Goal: Transaction & Acquisition: Book appointment/travel/reservation

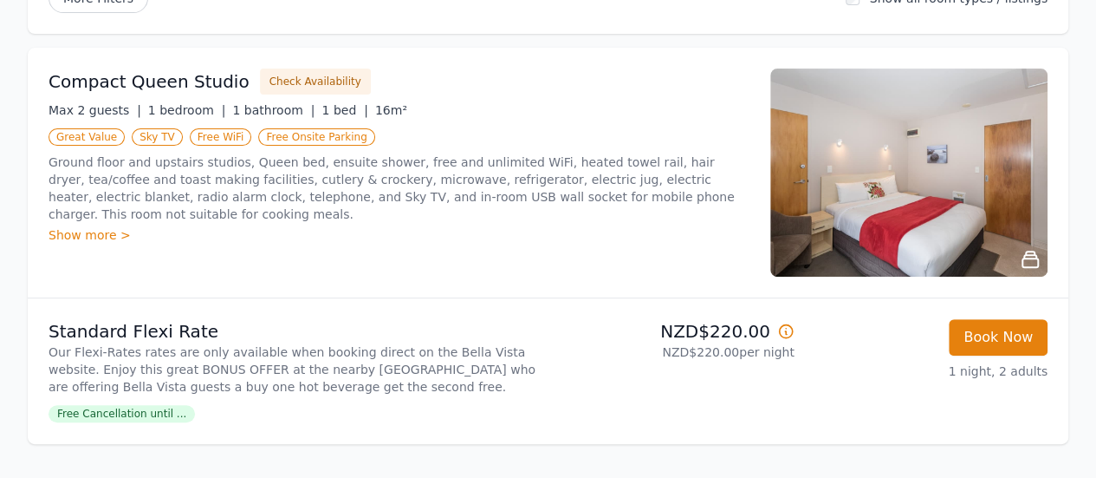
scroll to position [240, 0]
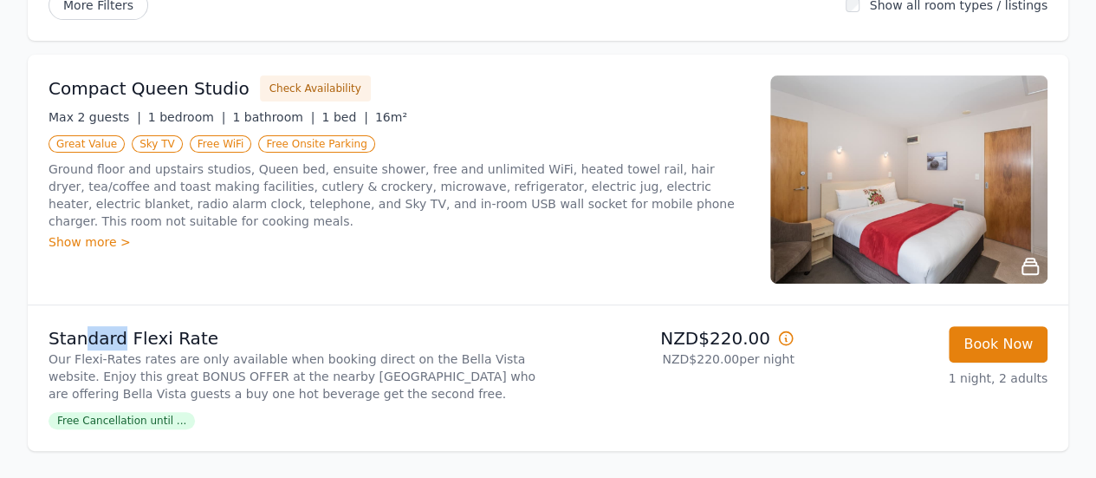
drag, startPoint x: 83, startPoint y: 336, endPoint x: 114, endPoint y: 338, distance: 31.3
click at [114, 338] on p "Standard Flexi Rate" at bounding box center [295, 338] width 493 height 24
click at [154, 382] on p "Our Flexi-Rates rates are only available when booking direct on the Bella Vista…" at bounding box center [295, 376] width 493 height 52
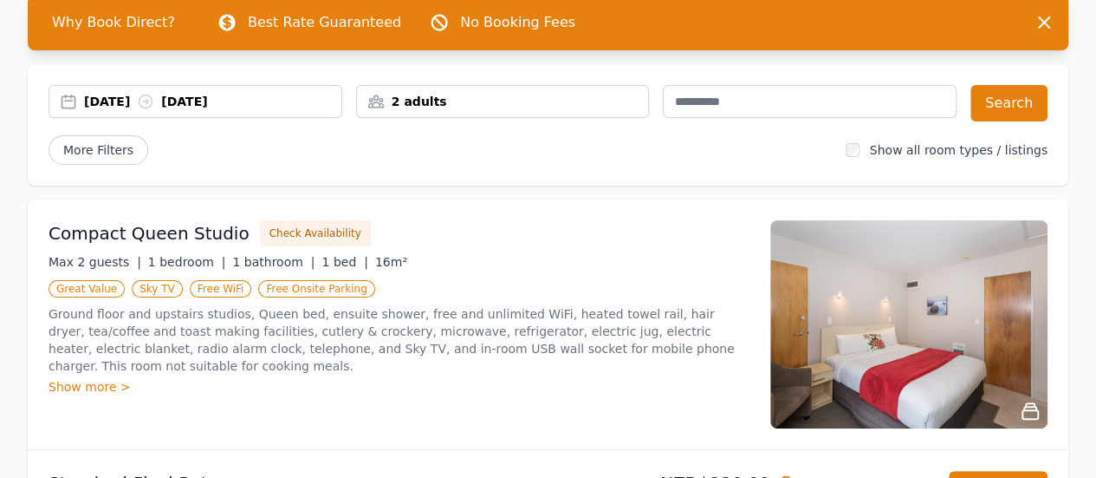
scroll to position [85, 0]
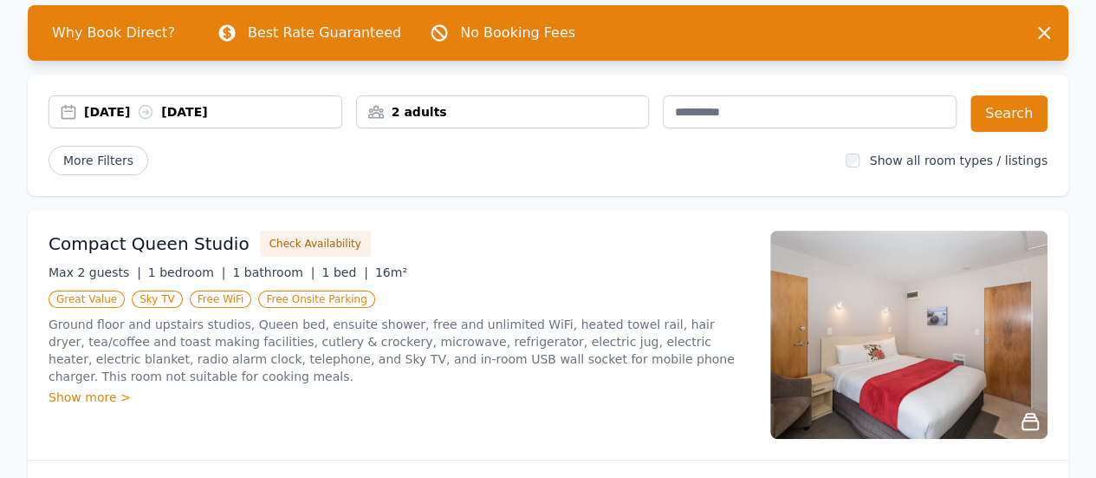
drag, startPoint x: 442, startPoint y: 107, endPoint x: 383, endPoint y: 107, distance: 58.9
click at [437, 107] on div "2 adults" at bounding box center [503, 111] width 292 height 17
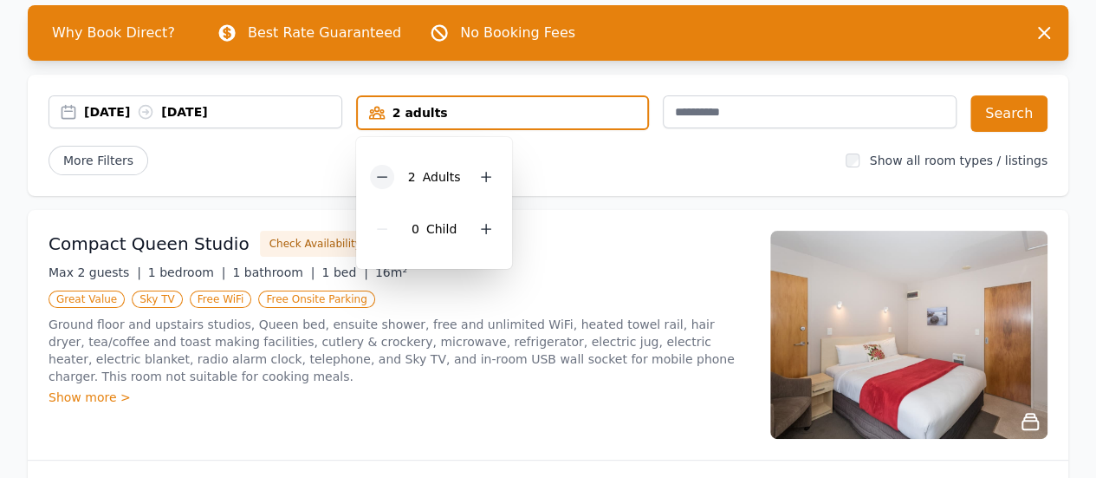
click at [385, 174] on icon at bounding box center [382, 177] width 14 height 14
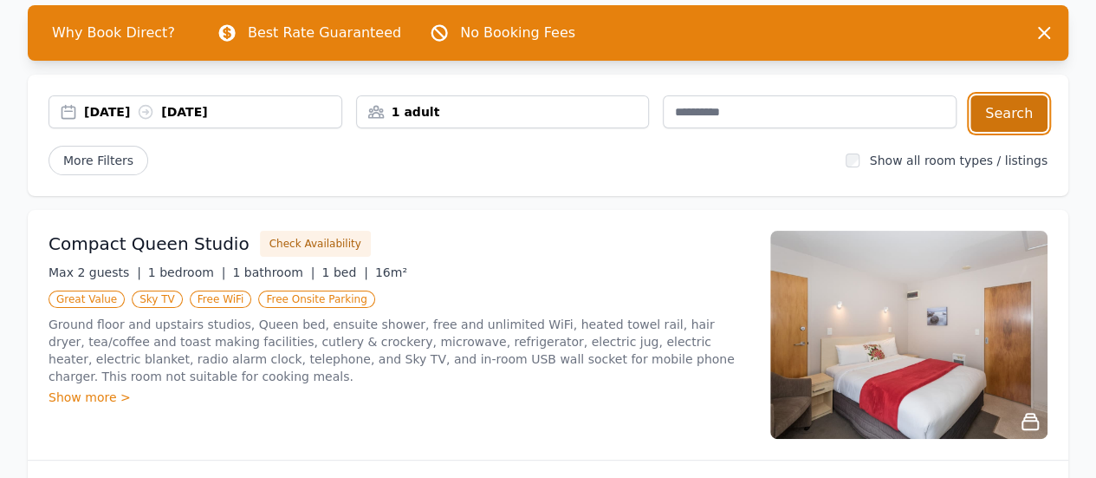
click at [1006, 101] on button "Search" at bounding box center [1009, 113] width 77 height 36
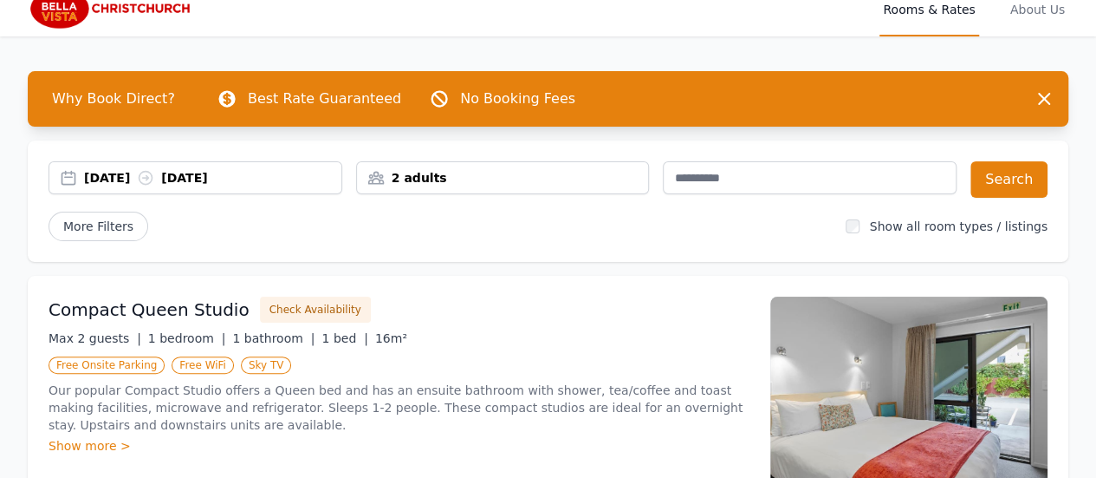
scroll to position [61, 0]
click at [408, 178] on div "2 adults" at bounding box center [503, 177] width 292 height 17
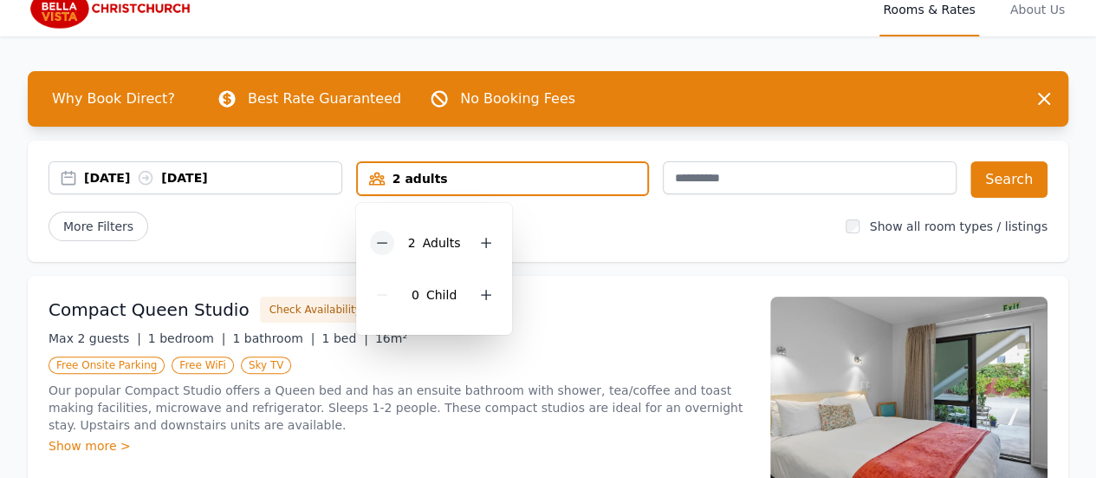
click at [387, 241] on icon at bounding box center [382, 243] width 14 height 14
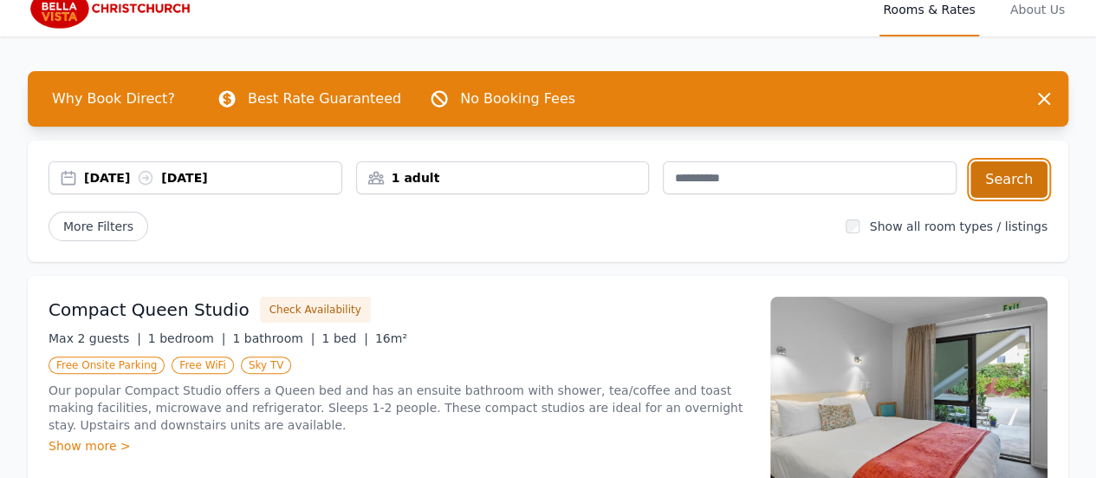
click at [1033, 182] on button "Search" at bounding box center [1009, 179] width 77 height 36
